Goal: Information Seeking & Learning: Learn about a topic

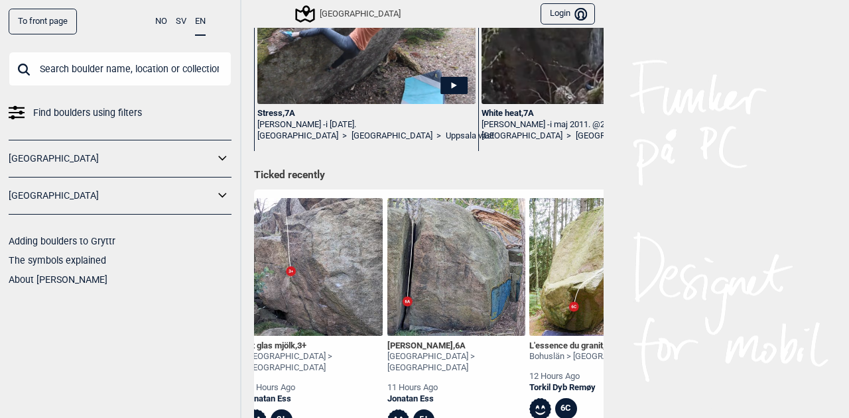
scroll to position [0, 277]
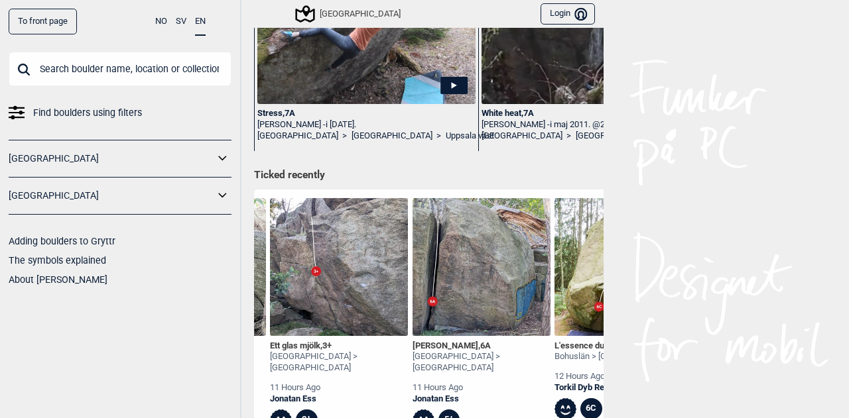
click at [336, 263] on img at bounding box center [339, 267] width 138 height 138
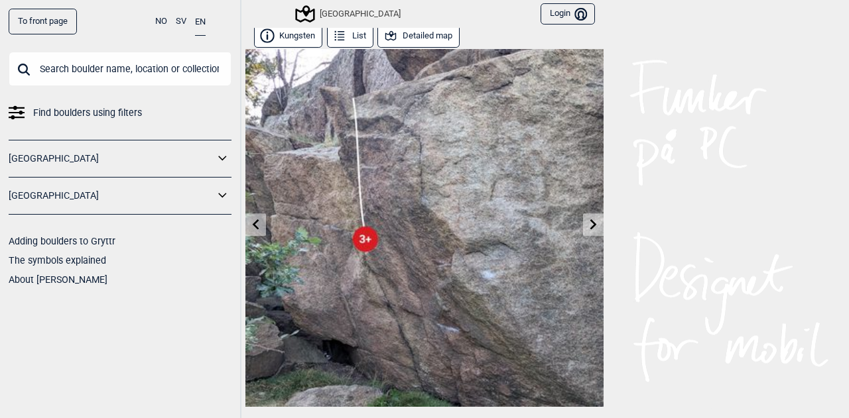
scroll to position [3, 0]
click at [421, 35] on button "Detailed map" at bounding box center [418, 36] width 82 height 23
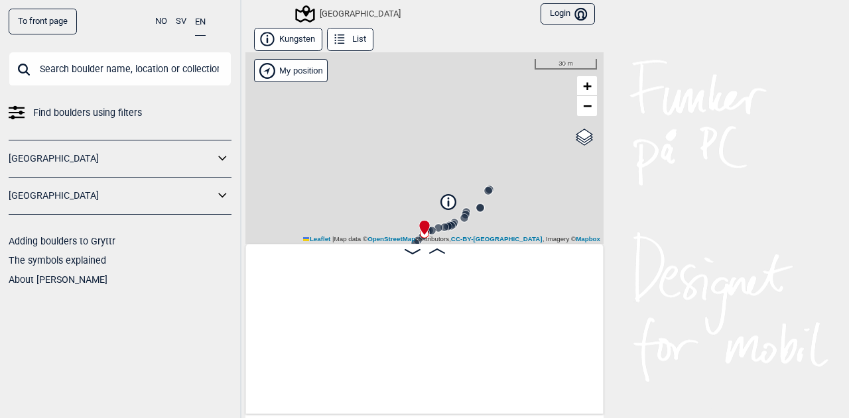
scroll to position [0, 560]
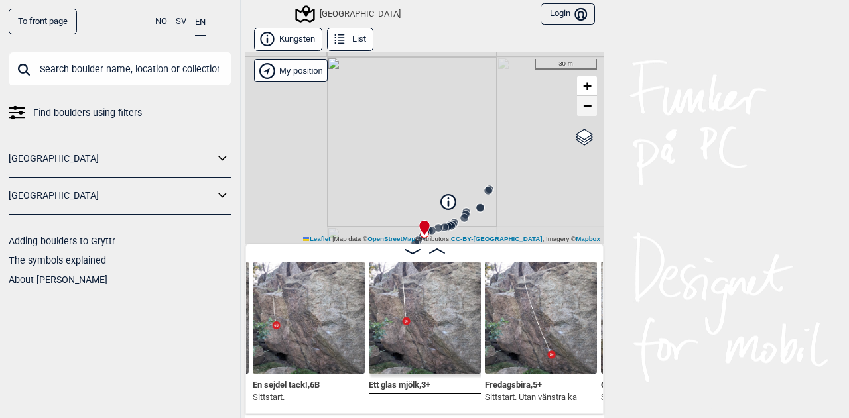
click at [583, 107] on span "−" at bounding box center [587, 105] width 9 height 17
drag, startPoint x: 434, startPoint y: 169, endPoint x: 422, endPoint y: 66, distance: 104.0
click at [422, 66] on div "[GEOGRAPHIC_DATA] My position 50 m + − OpenStreetMap Google satellite Leaflet |…" at bounding box center [424, 148] width 358 height 192
click at [585, 104] on span "−" at bounding box center [587, 105] width 9 height 17
drag, startPoint x: 312, startPoint y: 213, endPoint x: 338, endPoint y: 192, distance: 34.0
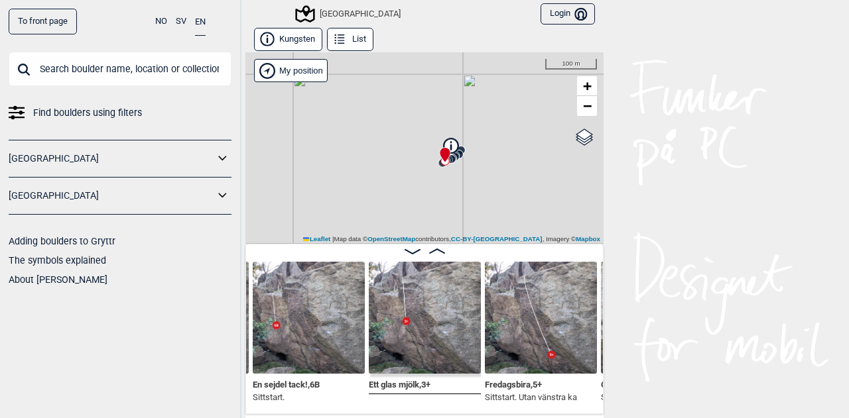
click at [338, 192] on div "[GEOGRAPHIC_DATA] My position 100 m + − OpenStreetMap Google satellite Leaflet …" at bounding box center [424, 148] width 358 height 192
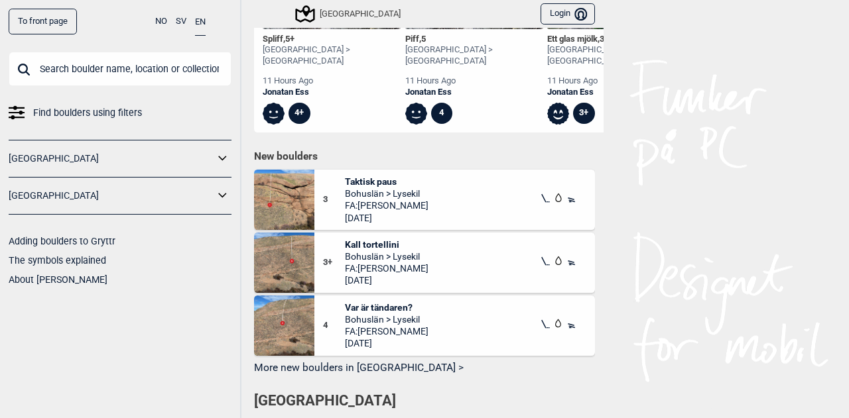
scroll to position [581, 0]
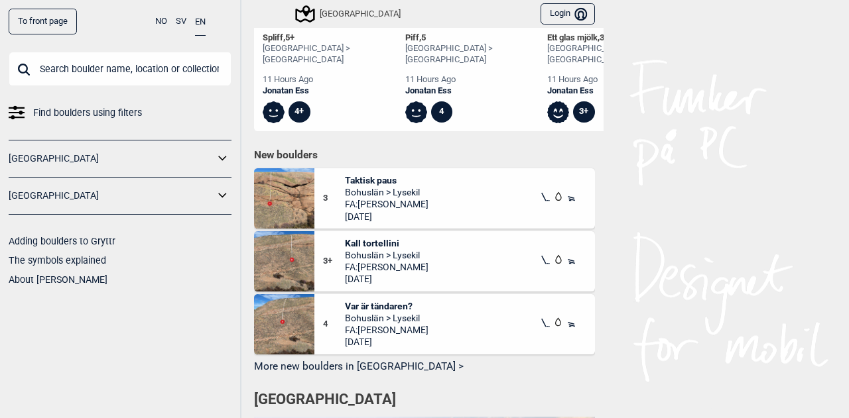
click at [347, 368] on button "More new boulders in [GEOGRAPHIC_DATA] >" at bounding box center [424, 367] width 341 height 21
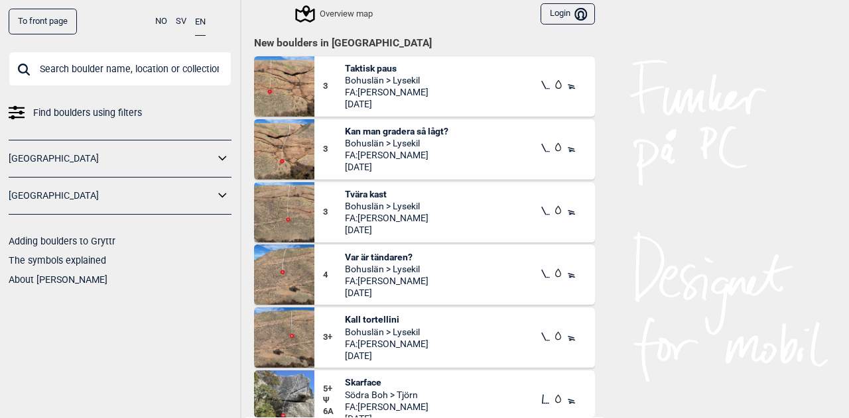
click at [456, 136] on div "3 Kan man gradera så lågt? Bohuslän > Lysekil FA: [PERSON_NAME] [DATE]" at bounding box center [454, 149] width 280 height 60
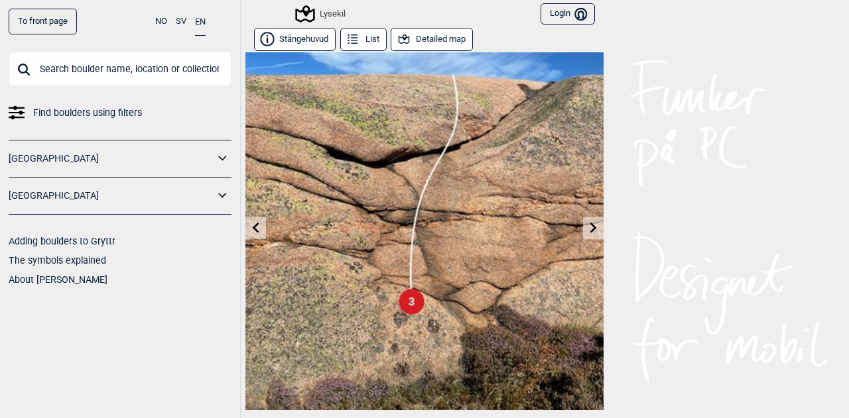
click at [404, 151] on div "To front page NO SV EN Find boulders using filters [GEOGRAPHIC_DATA] [GEOGRAPHI…" at bounding box center [424, 209] width 849 height 418
